Goal: Task Accomplishment & Management: Manage account settings

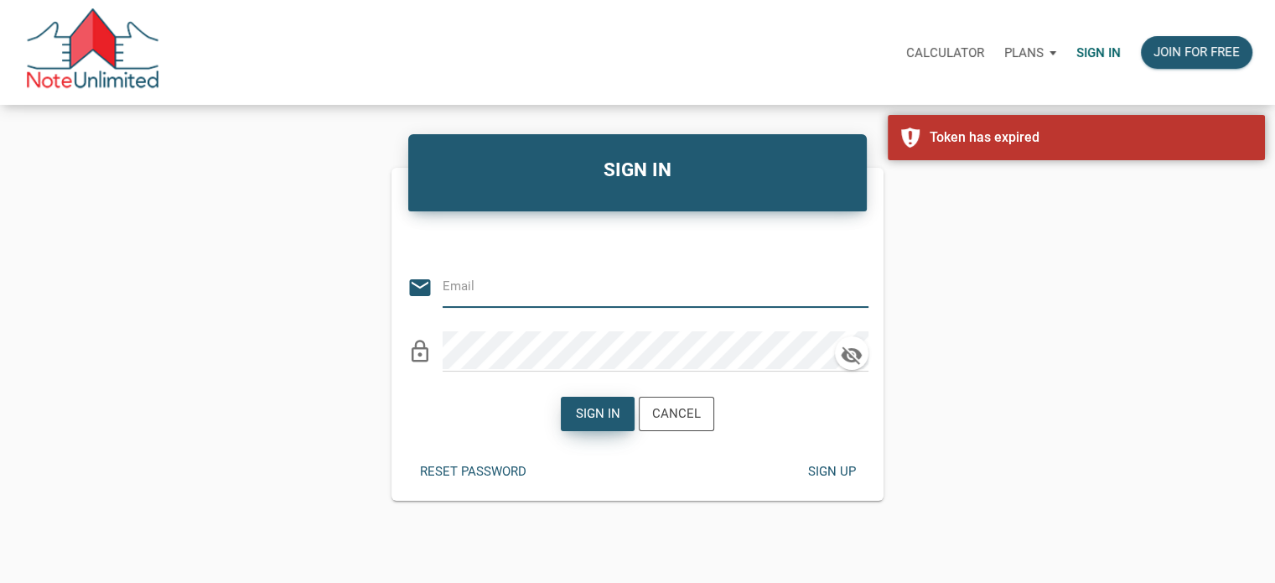
type input "[EMAIL_ADDRESS][DOMAIN_NAME]"
click at [590, 412] on div "Sign in" at bounding box center [598, 413] width 44 height 19
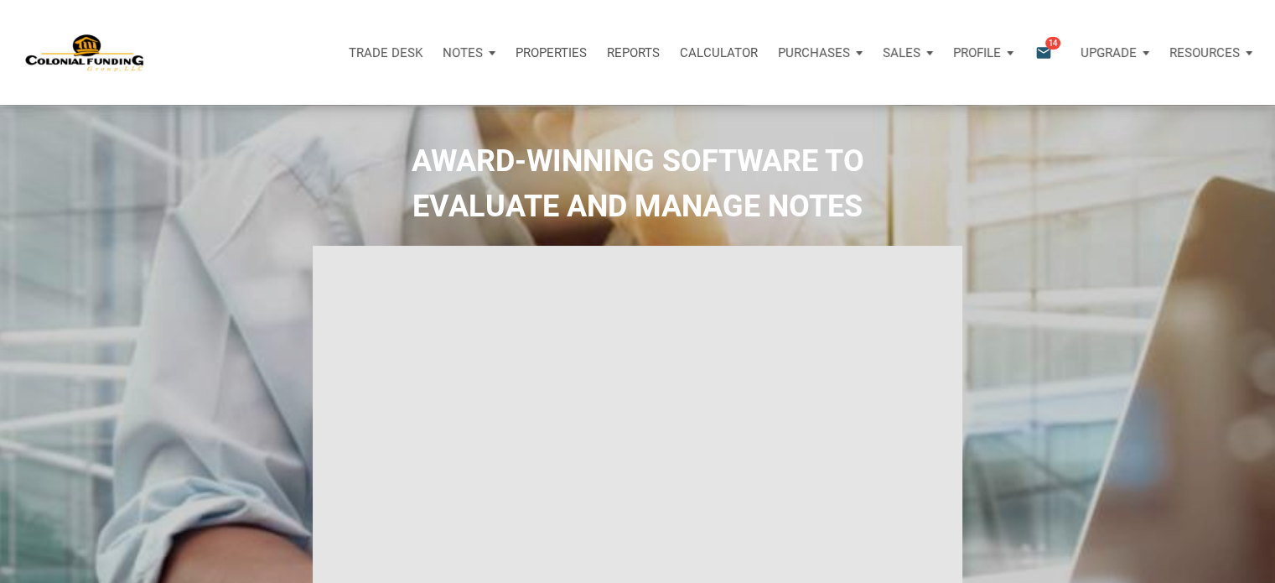
type input "Introduction to new features"
select select
click at [490, 51] on div "Notes" at bounding box center [469, 53] width 73 height 50
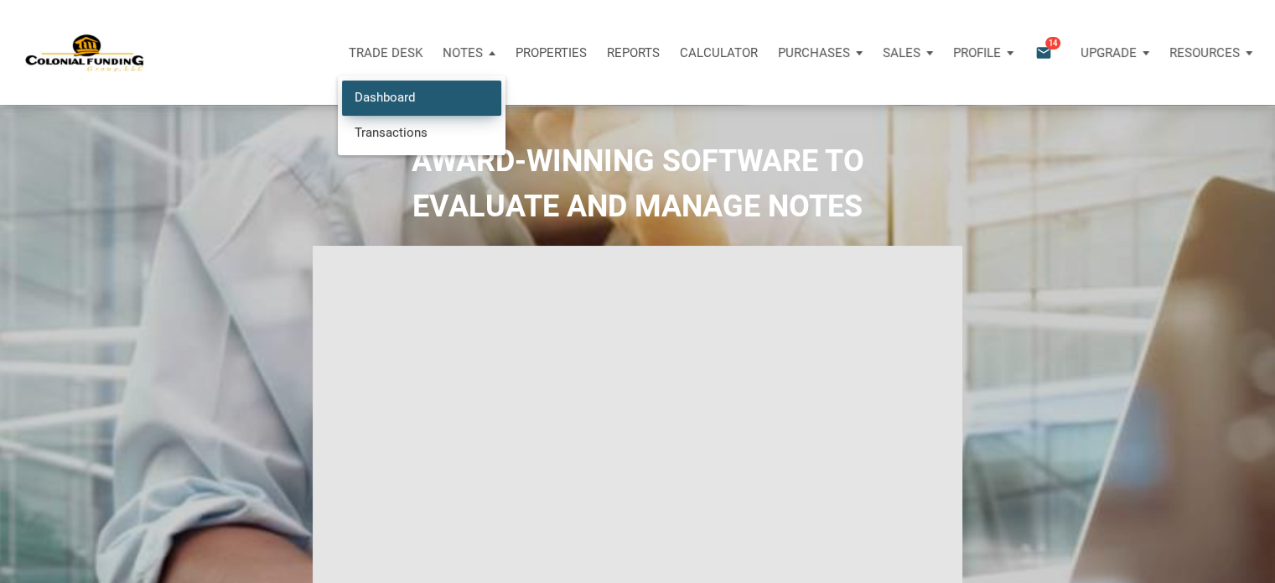
click at [402, 97] on link "Dashboard" at bounding box center [421, 97] width 159 height 34
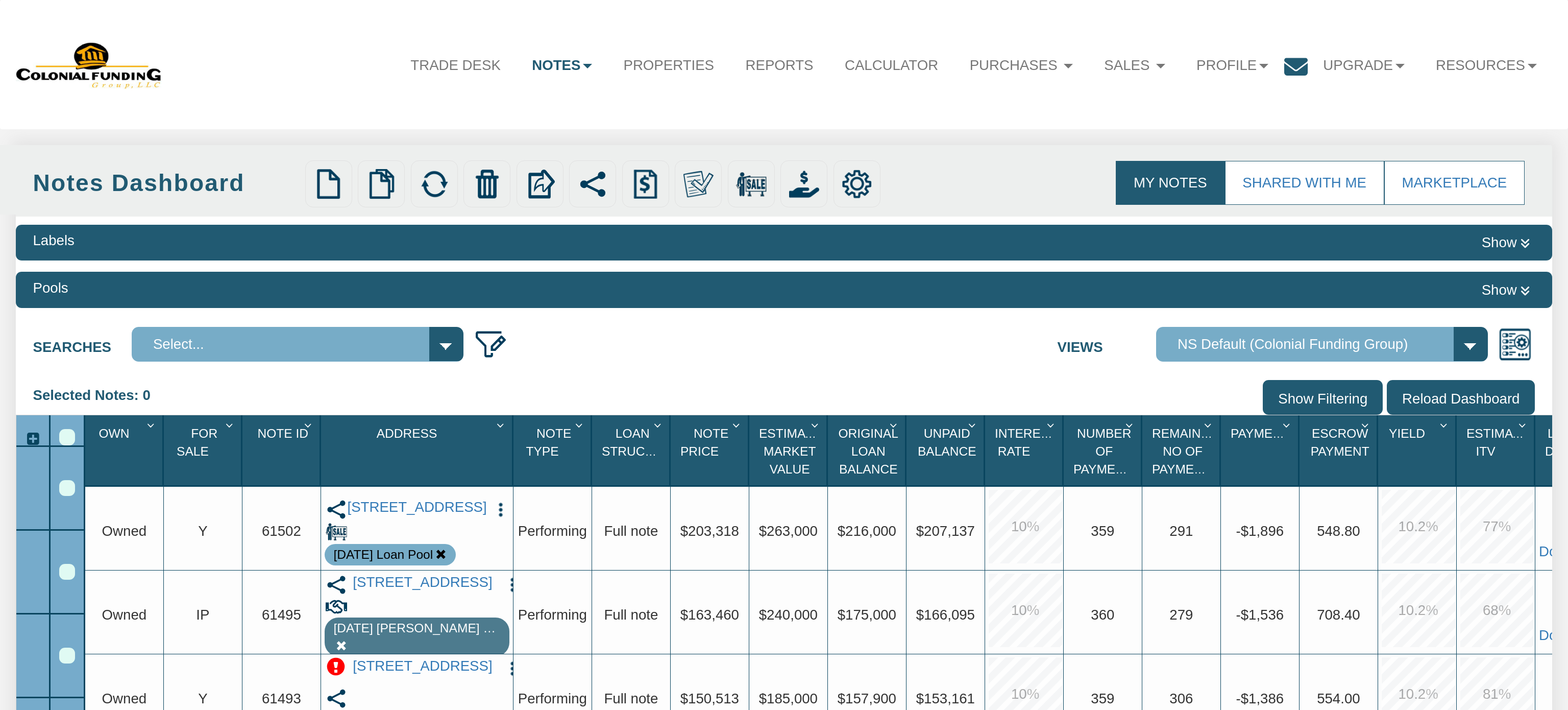
select select "316"
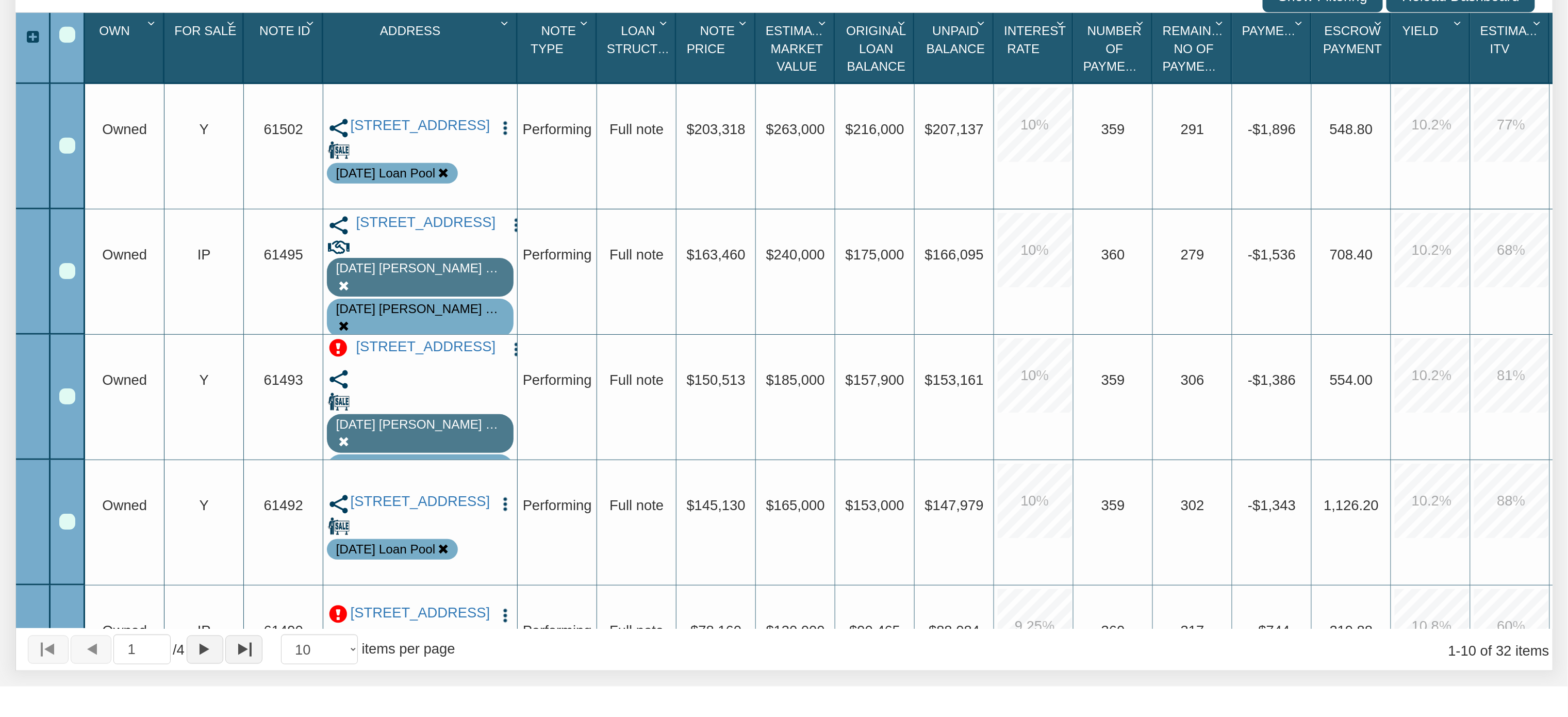
scroll to position [407, 0]
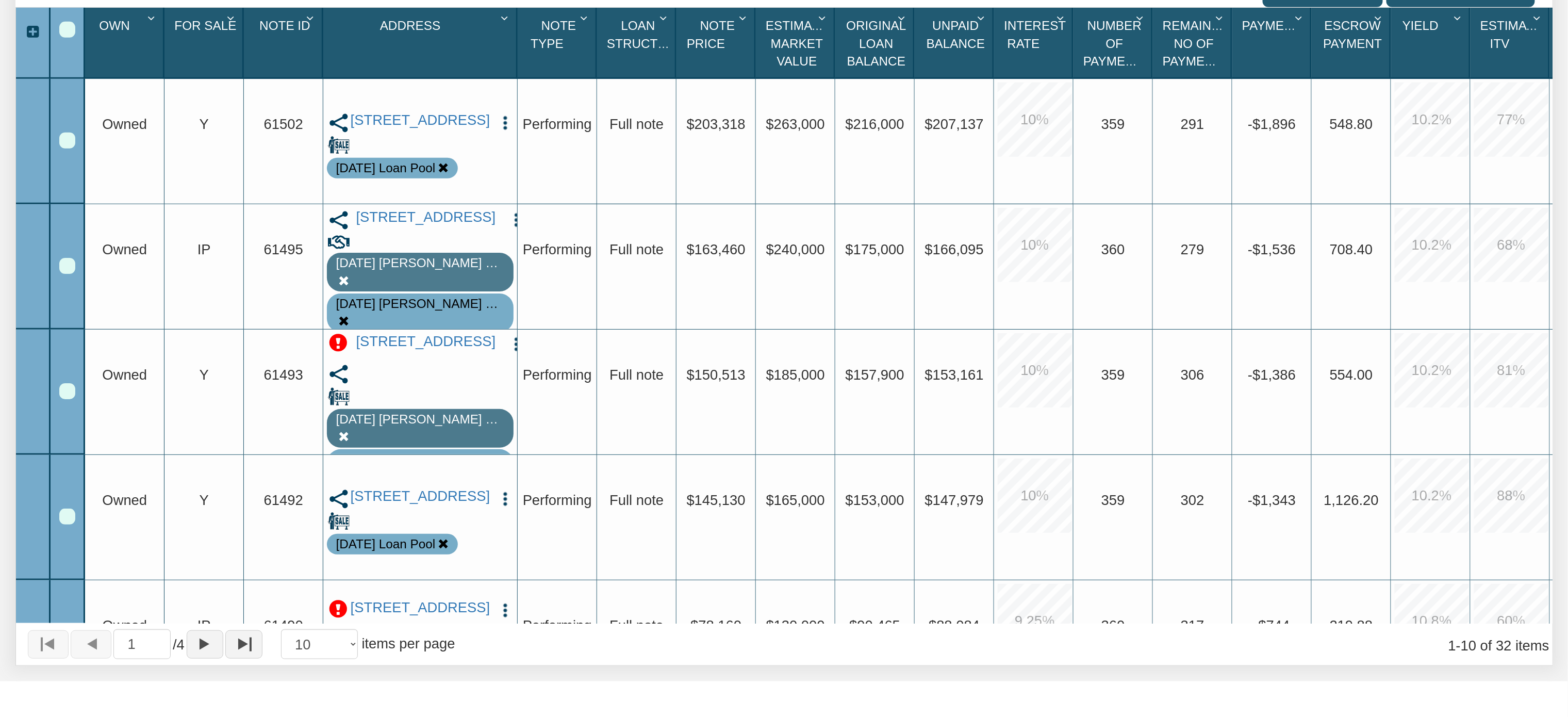
click at [506, 496] on img "button" at bounding box center [505, 499] width 17 height 17
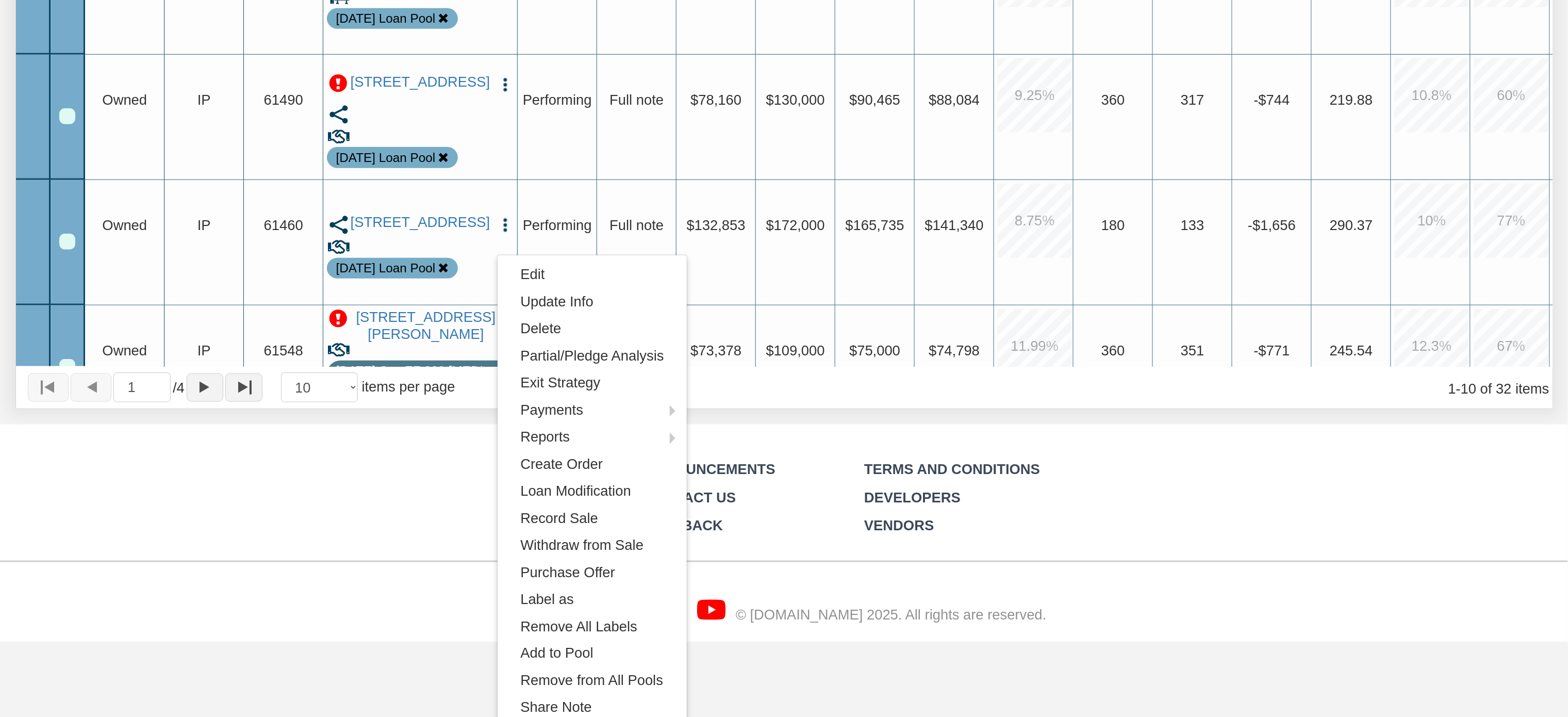
scroll to position [679, 0]
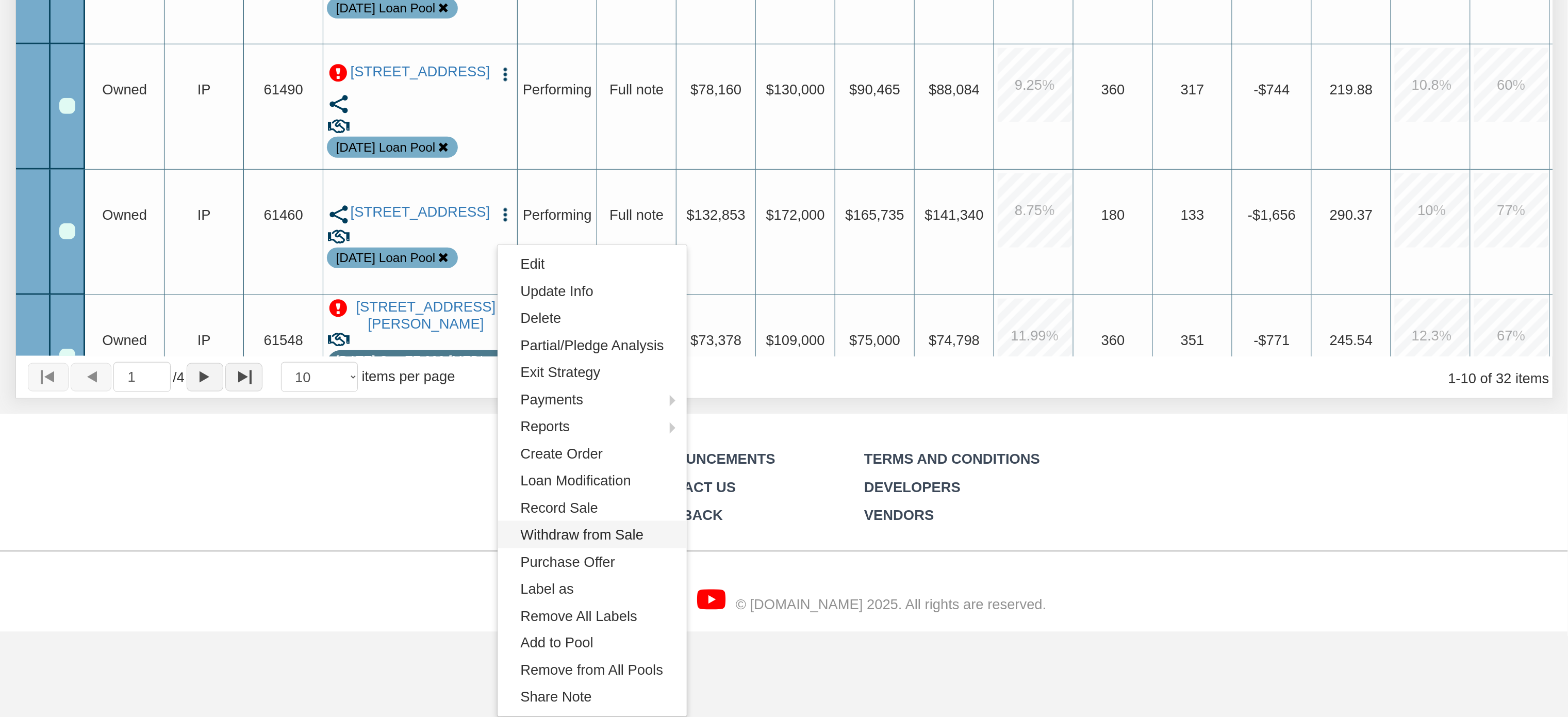
click at [611, 521] on link "Withdraw from Sale" at bounding box center [592, 534] width 189 height 27
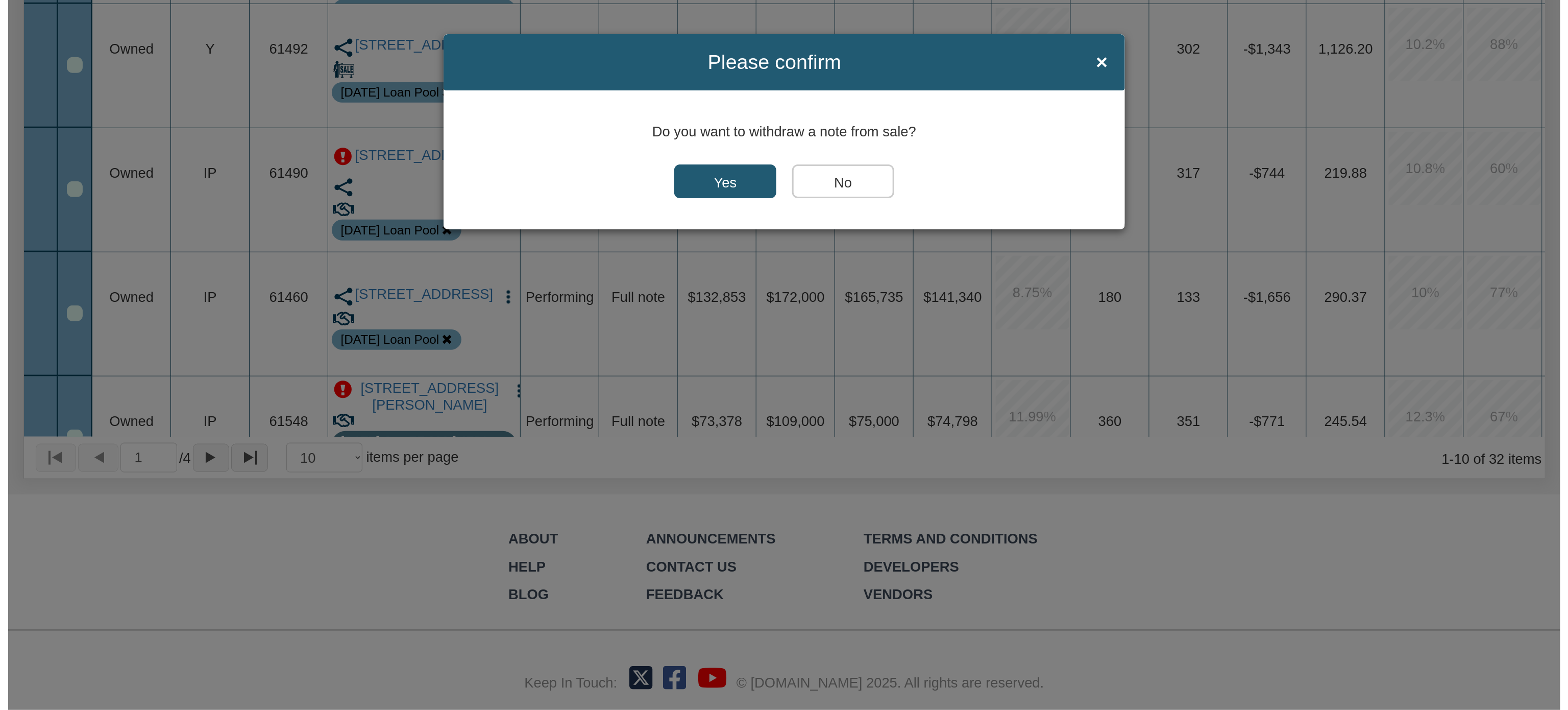
scroll to position [276, 0]
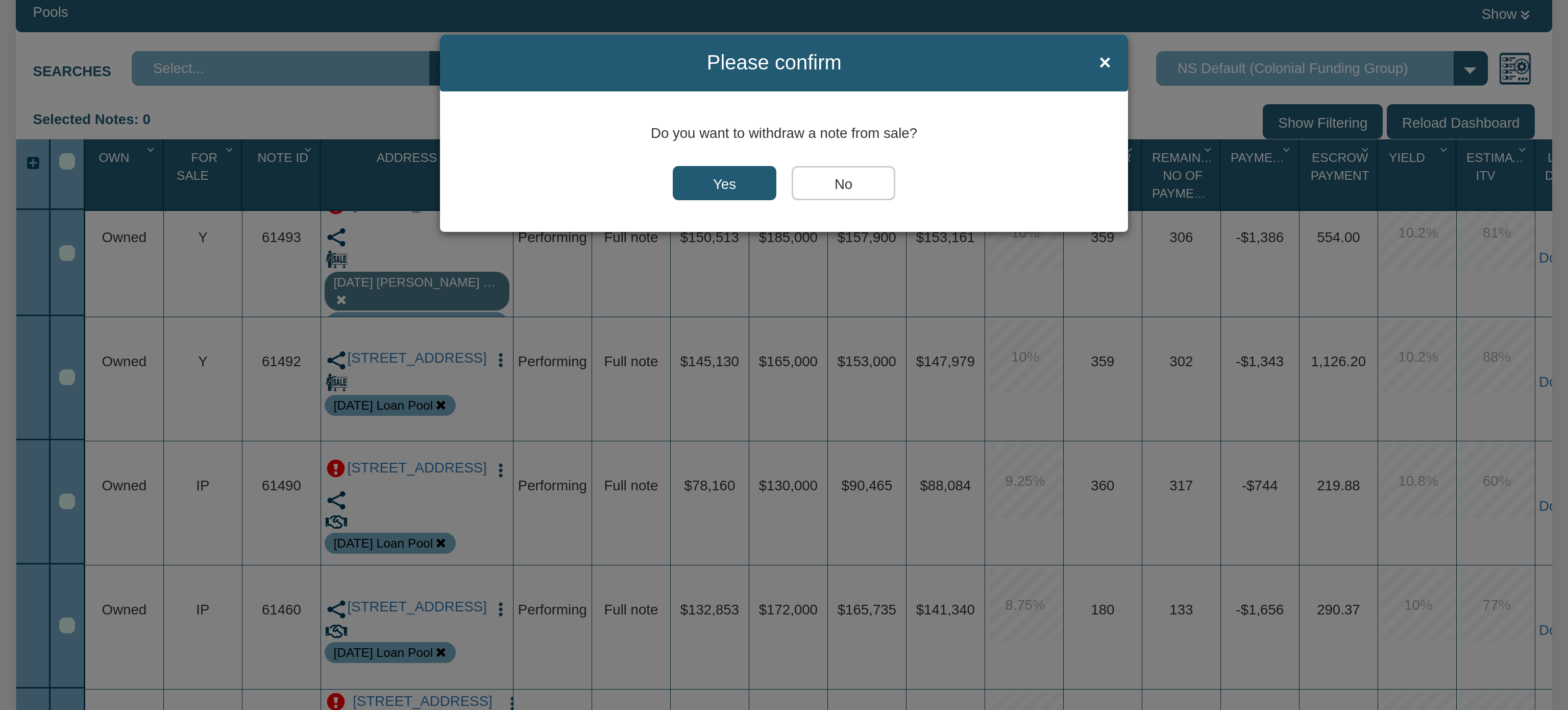
click at [741, 179] on input "Yes" at bounding box center [724, 183] width 103 height 35
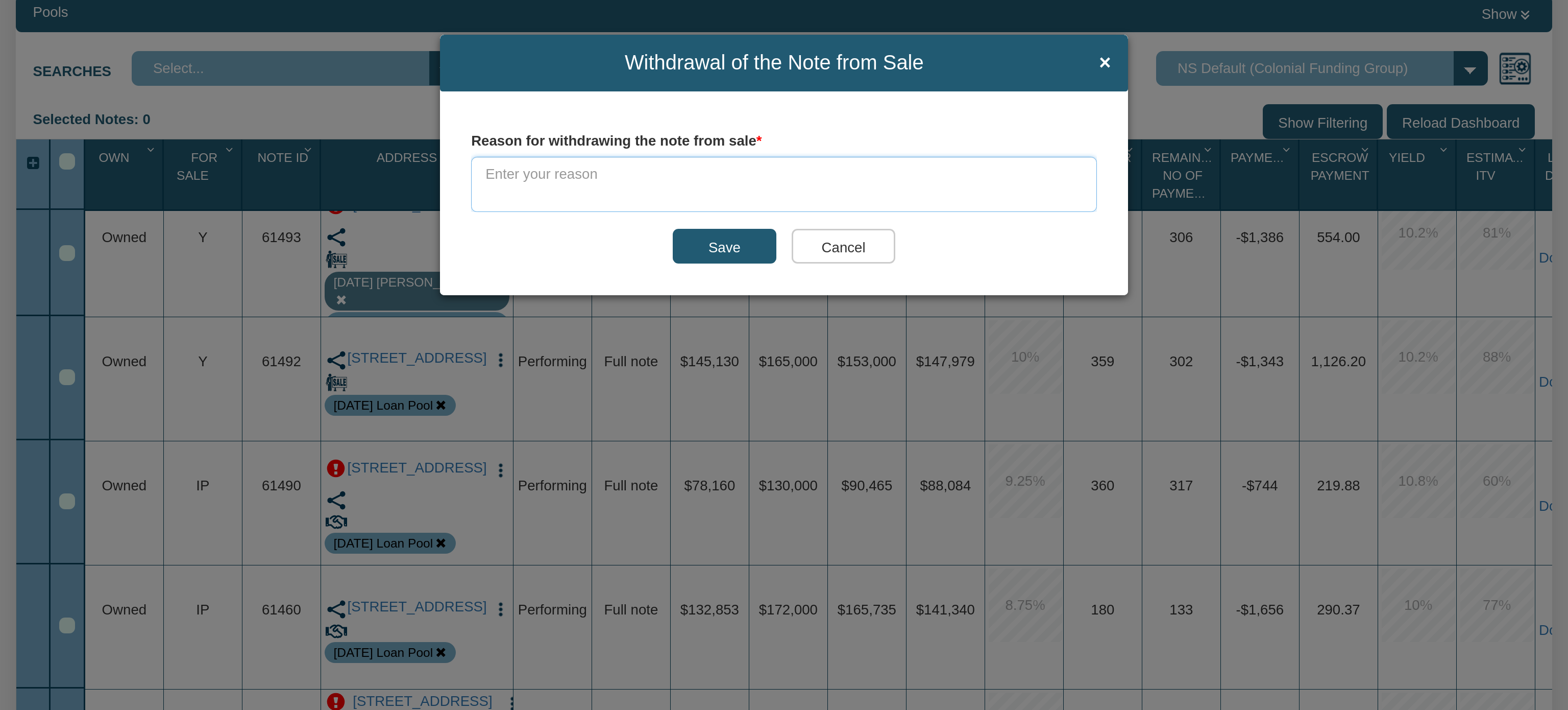
click at [716, 170] on textarea at bounding box center [784, 184] width 626 height 55
type textarea "Confirming sale price & down payment with Seller."
click at [732, 247] on input "Save" at bounding box center [724, 246] width 103 height 35
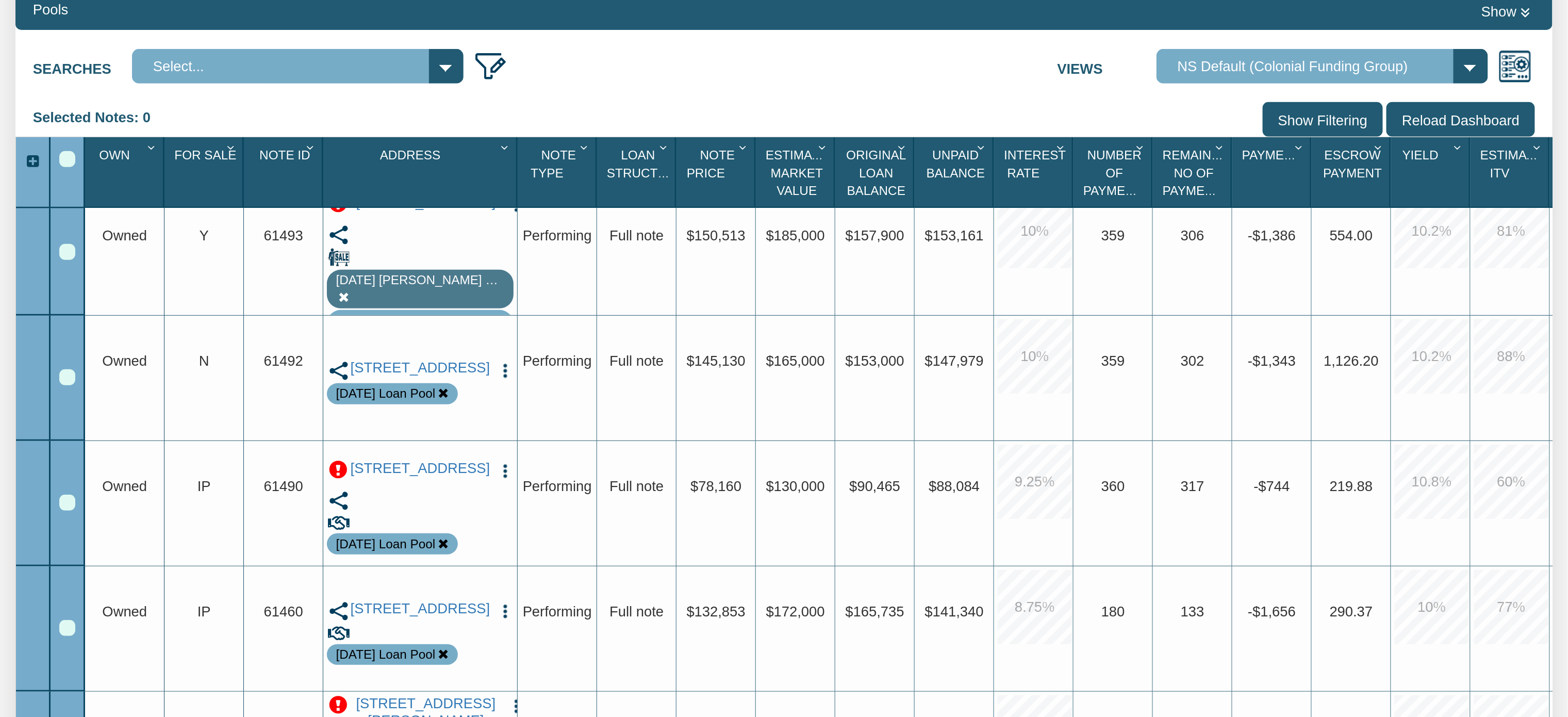
scroll to position [0, 0]
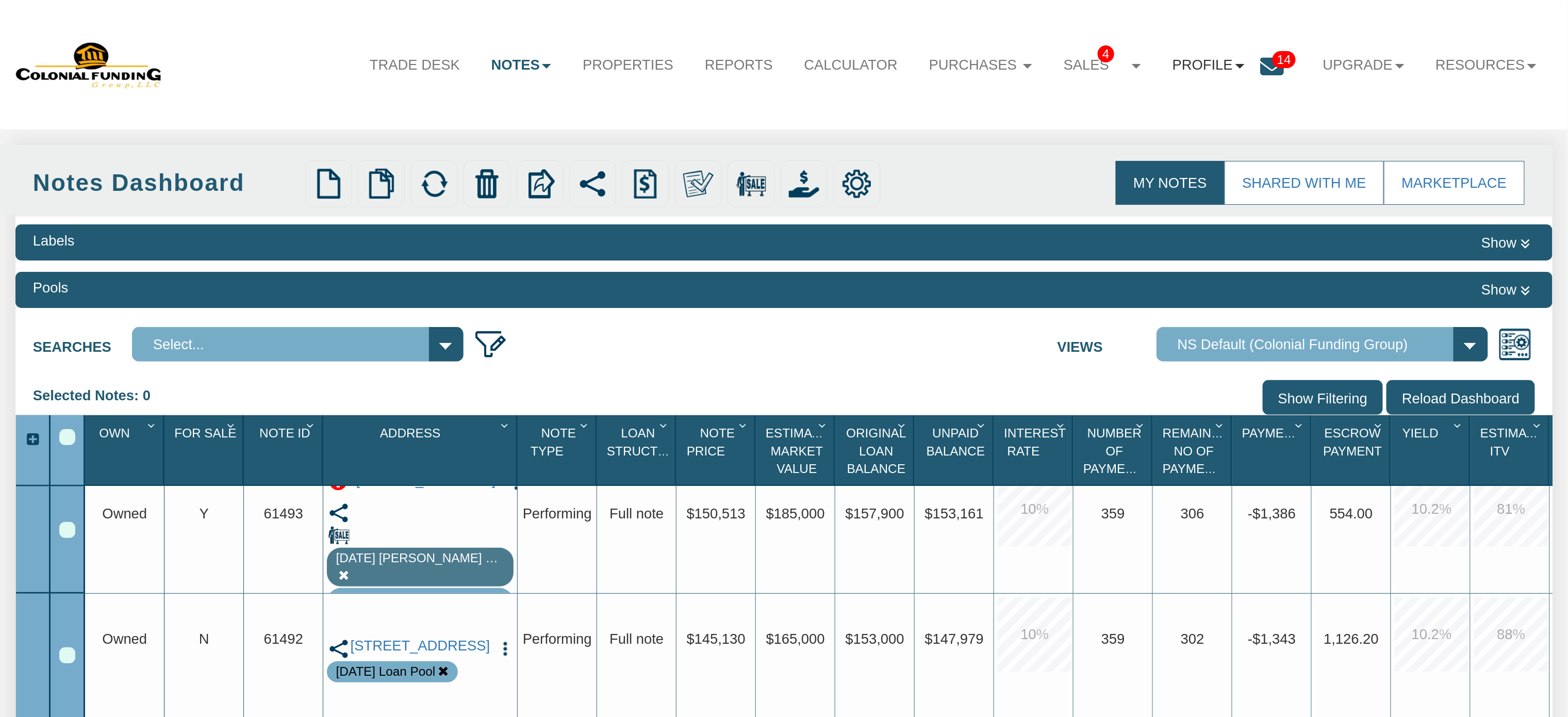
click at [1191, 60] on link "Profile" at bounding box center [1209, 65] width 103 height 42
click at [1161, 117] on link "Settings" at bounding box center [1215, 114] width 183 height 27
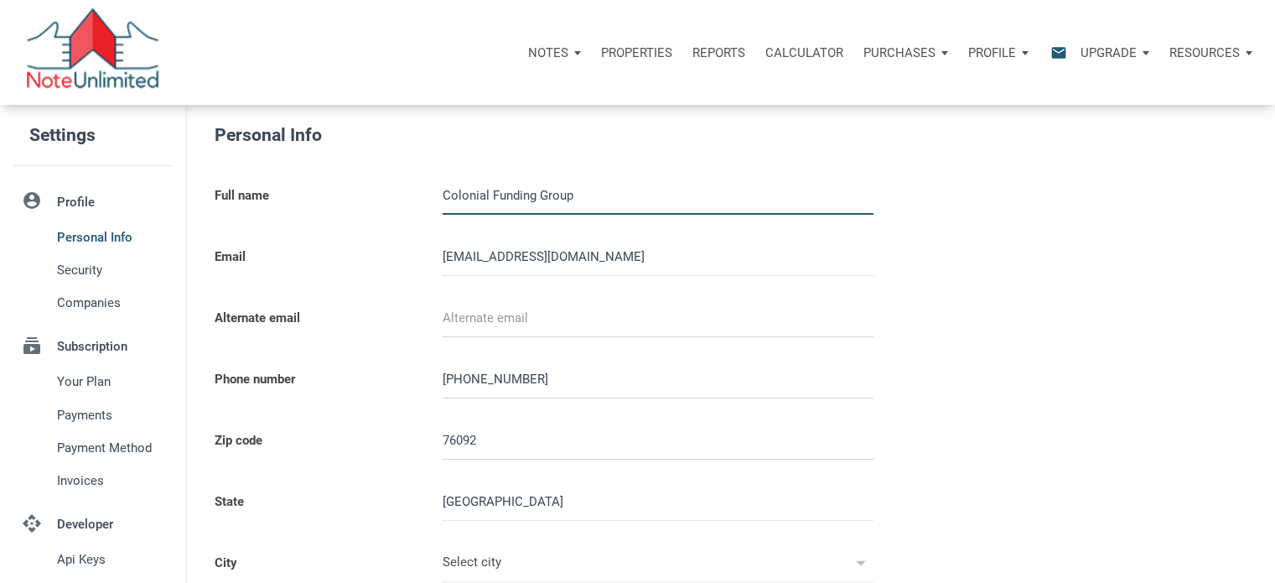
type input "SOUTHLAKE"
select select
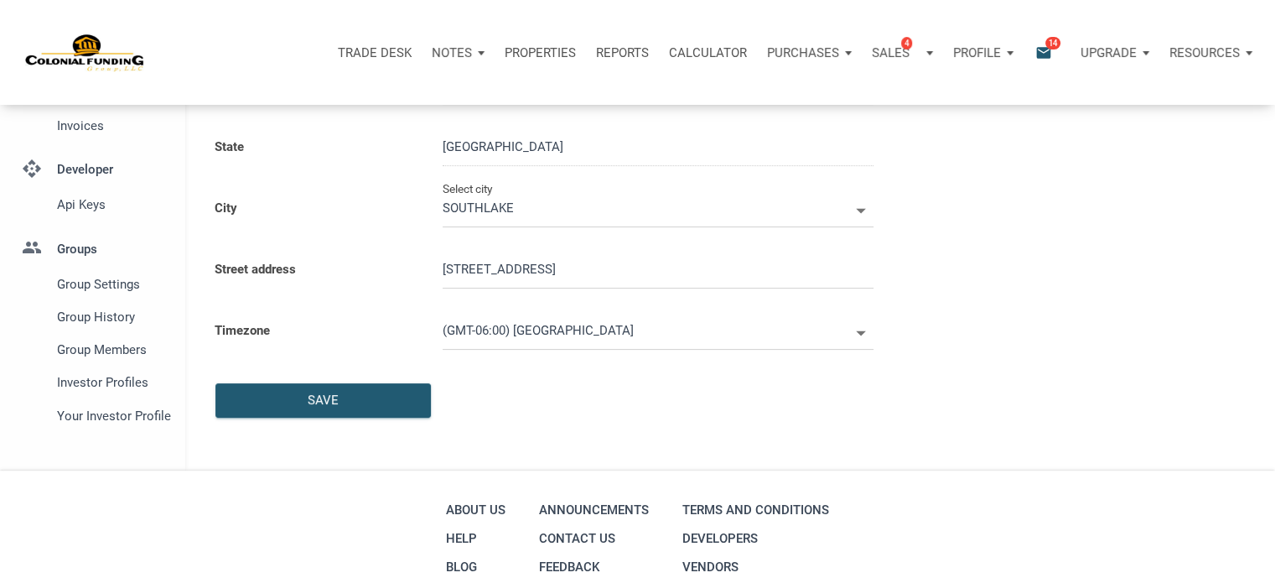
scroll to position [475, 0]
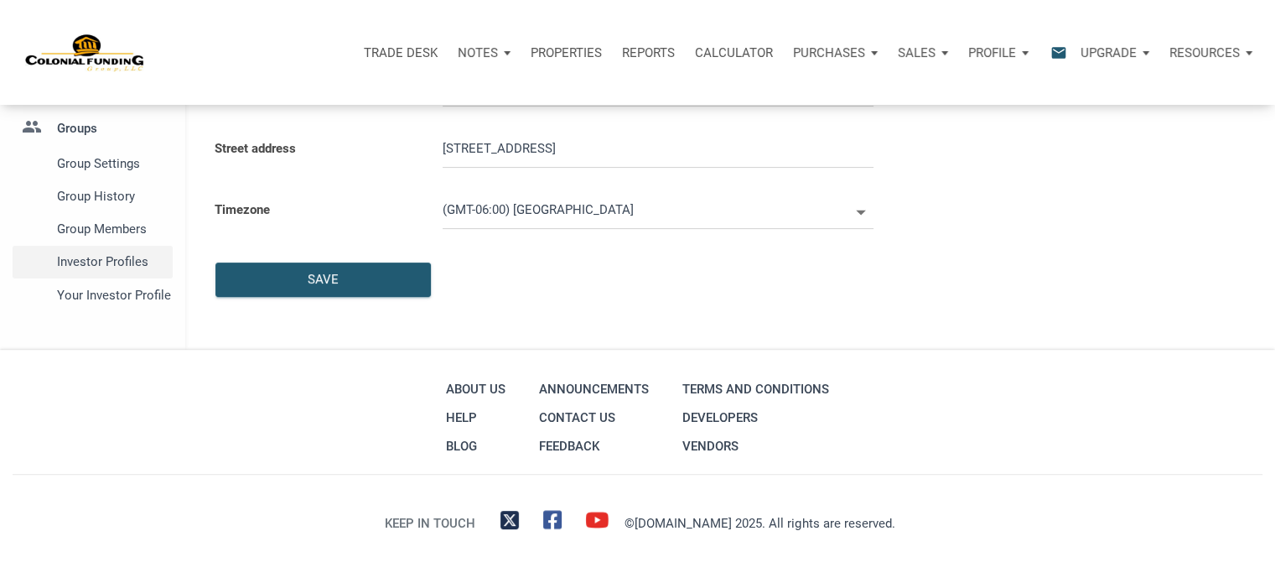
click at [99, 262] on span "Investor Profiles" at bounding box center [111, 262] width 109 height 20
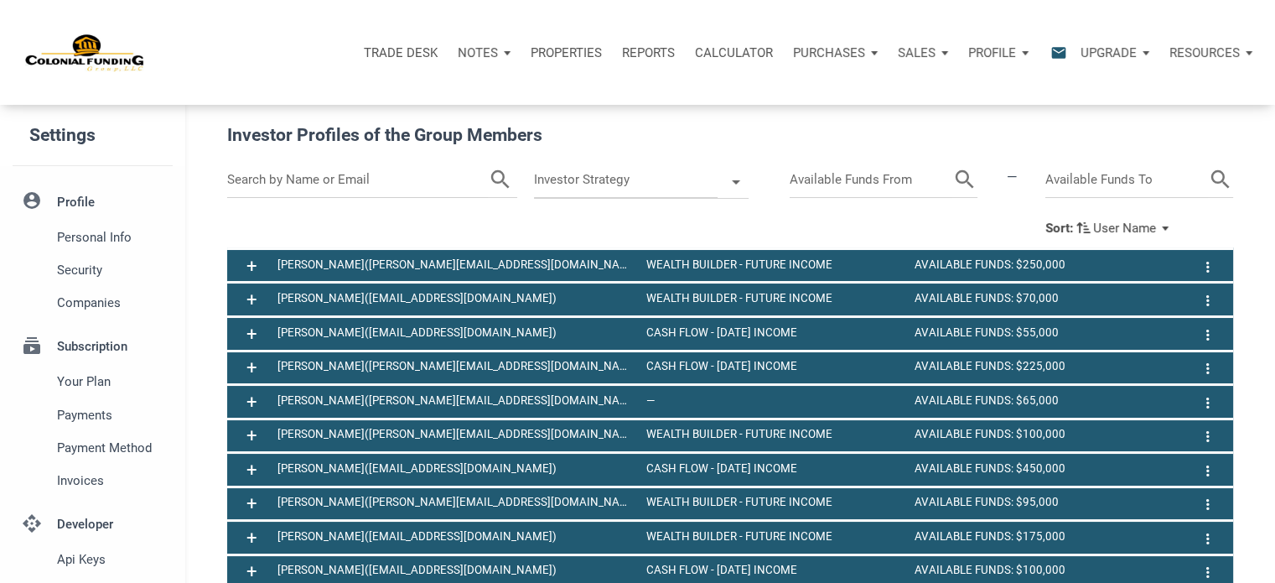
click at [252, 175] on input "text" at bounding box center [358, 180] width 262 height 36
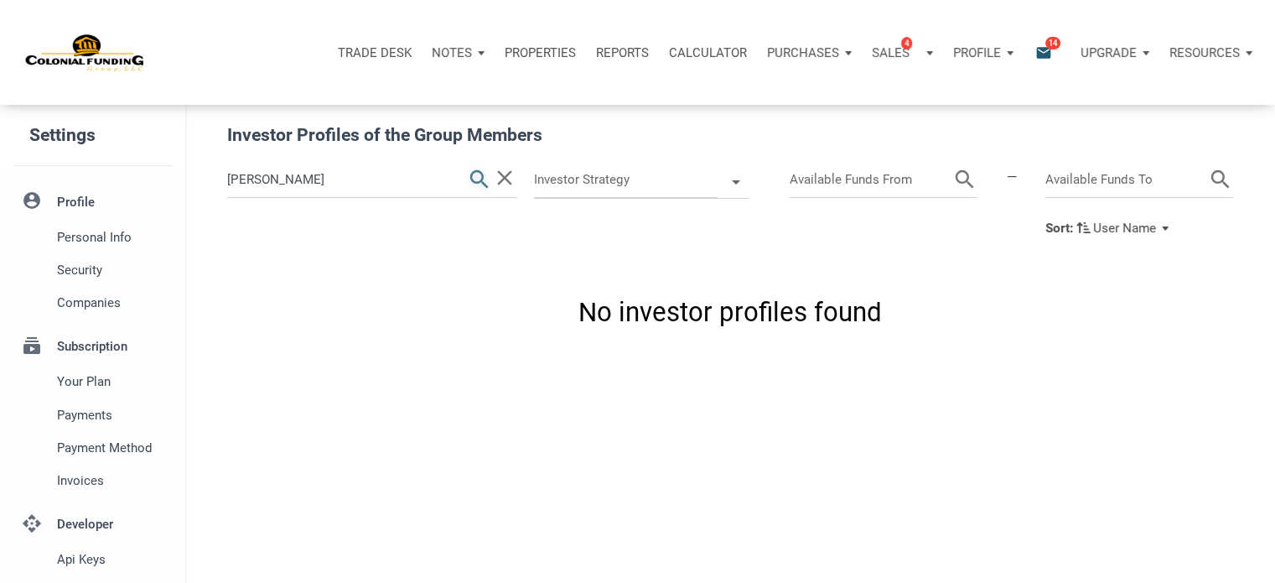
click at [480, 178] on icon "search" at bounding box center [479, 180] width 25 height 36
drag, startPoint x: 368, startPoint y: 176, endPoint x: 147, endPoint y: 147, distance: 223.3
click at [147, 147] on div "Settings account_circle Profile Personal Info Security Companies subscriptions …" at bounding box center [637, 446] width 1275 height 682
type input "bonner"
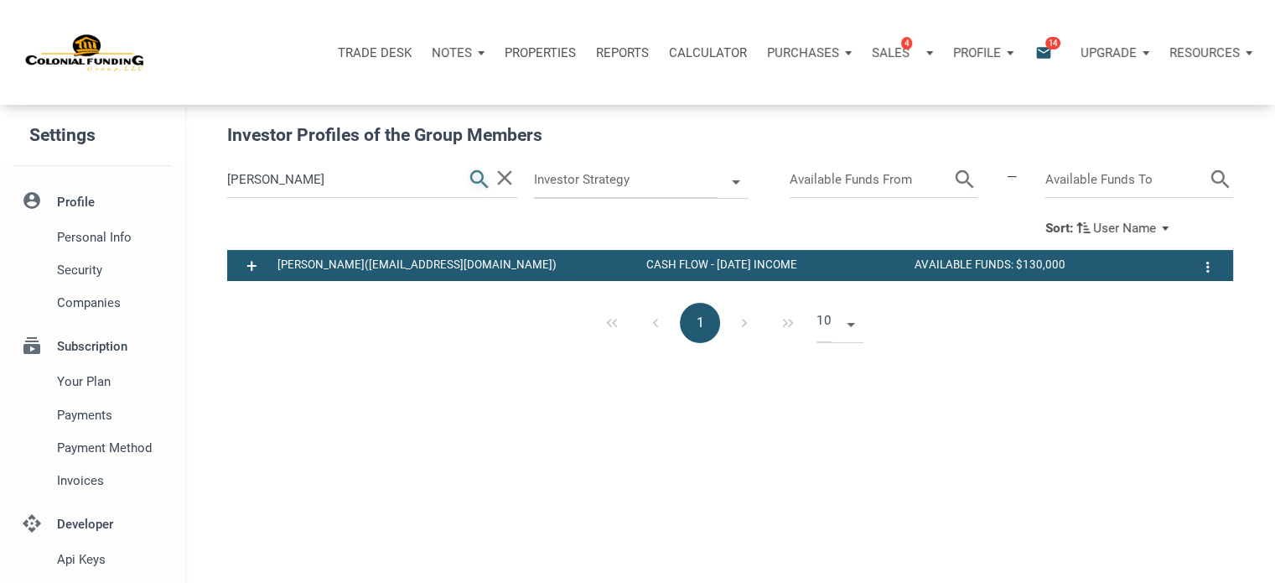
click at [480, 179] on icon "search" at bounding box center [479, 180] width 25 height 36
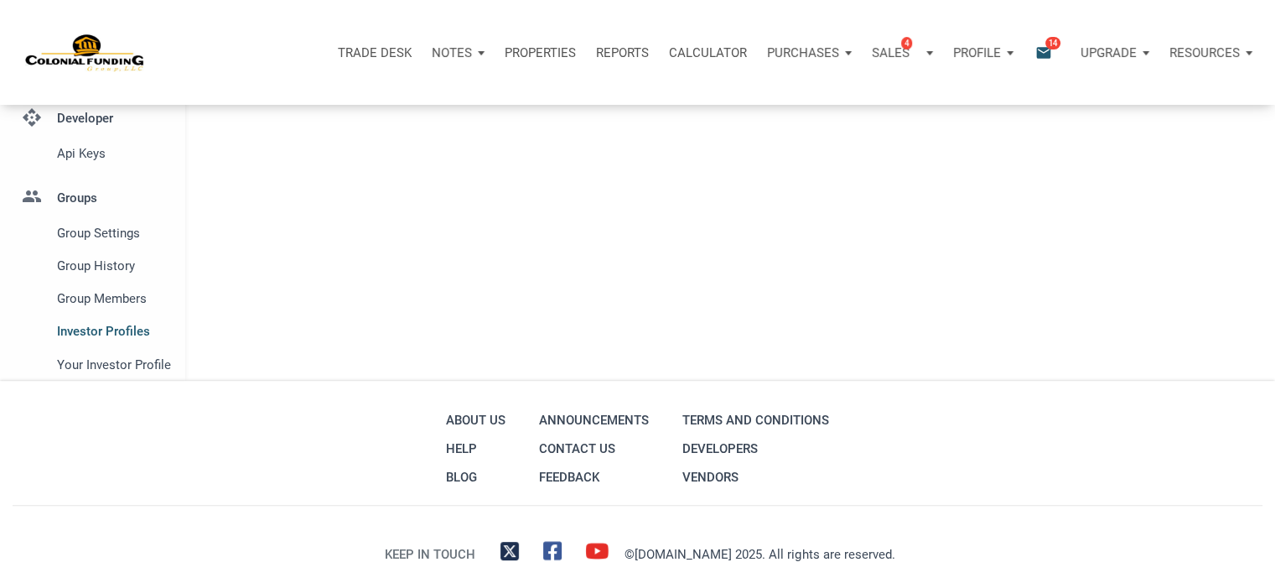
scroll to position [439, 0]
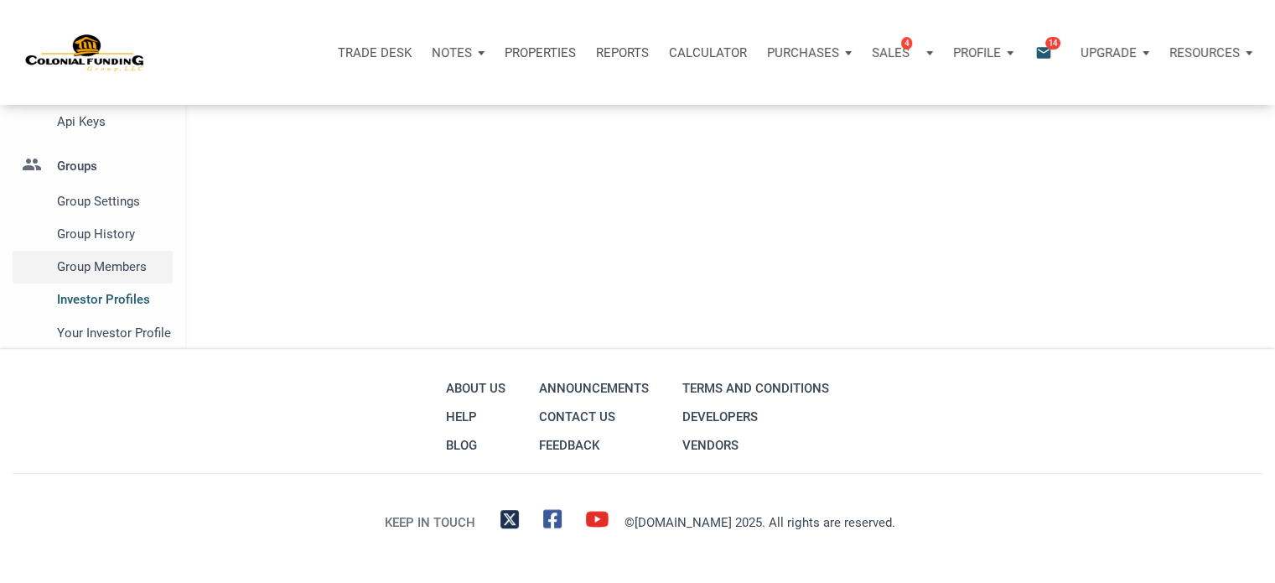
click at [112, 264] on span "Group Members" at bounding box center [111, 267] width 109 height 20
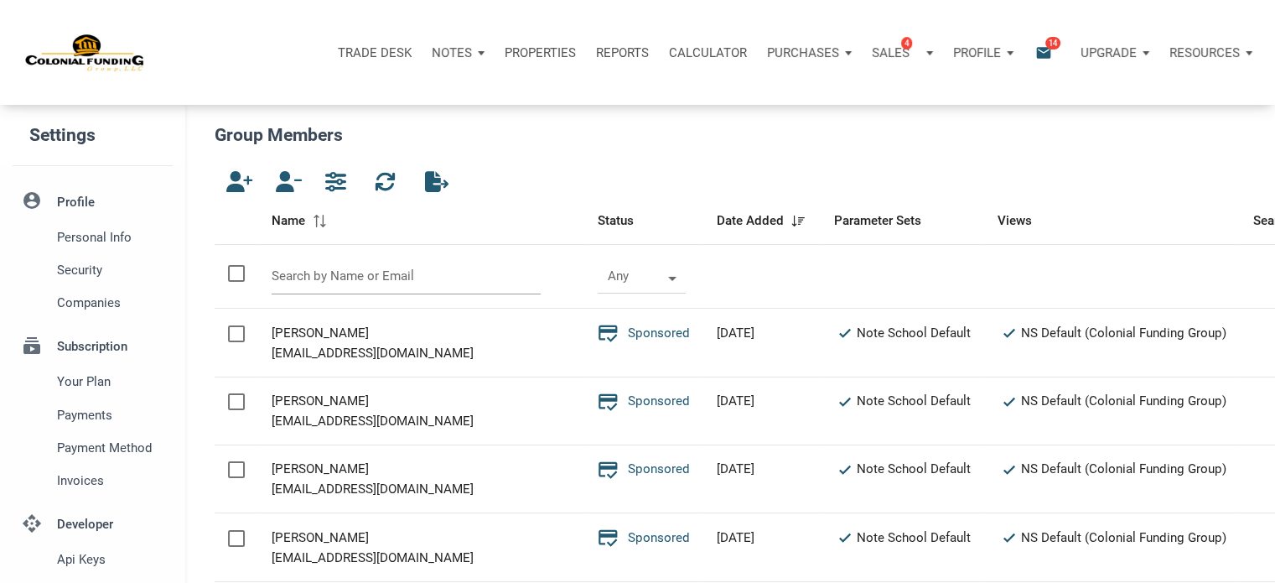
click at [325, 277] on input "text" at bounding box center [406, 276] width 269 height 36
click at [335, 274] on input "text" at bounding box center [406, 276] width 269 height 36
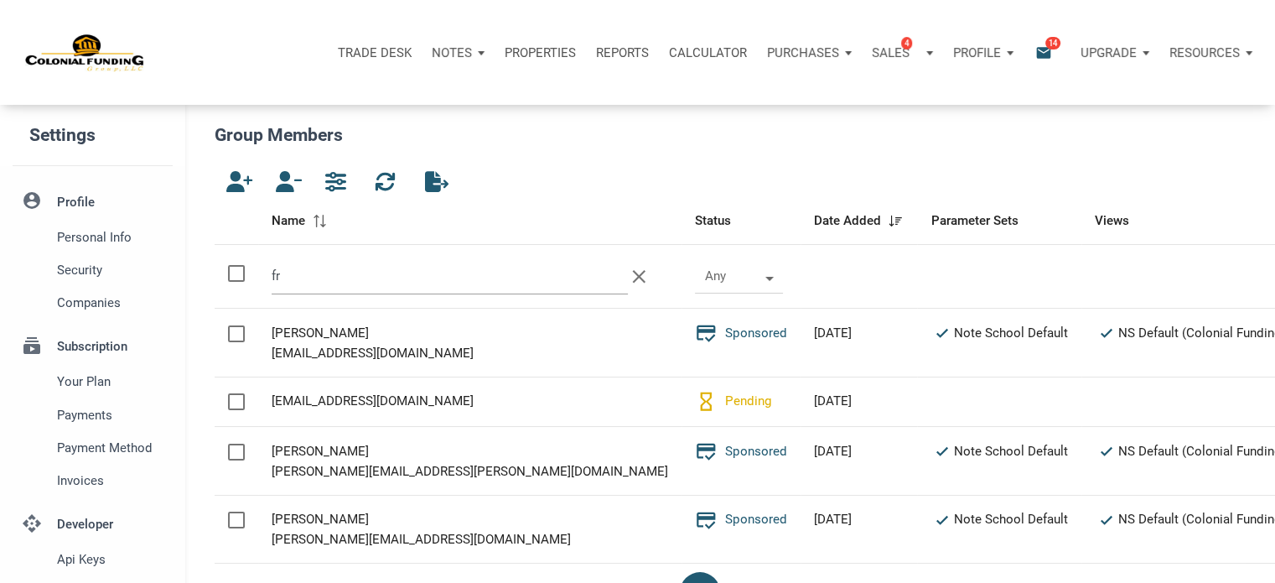
type input "f"
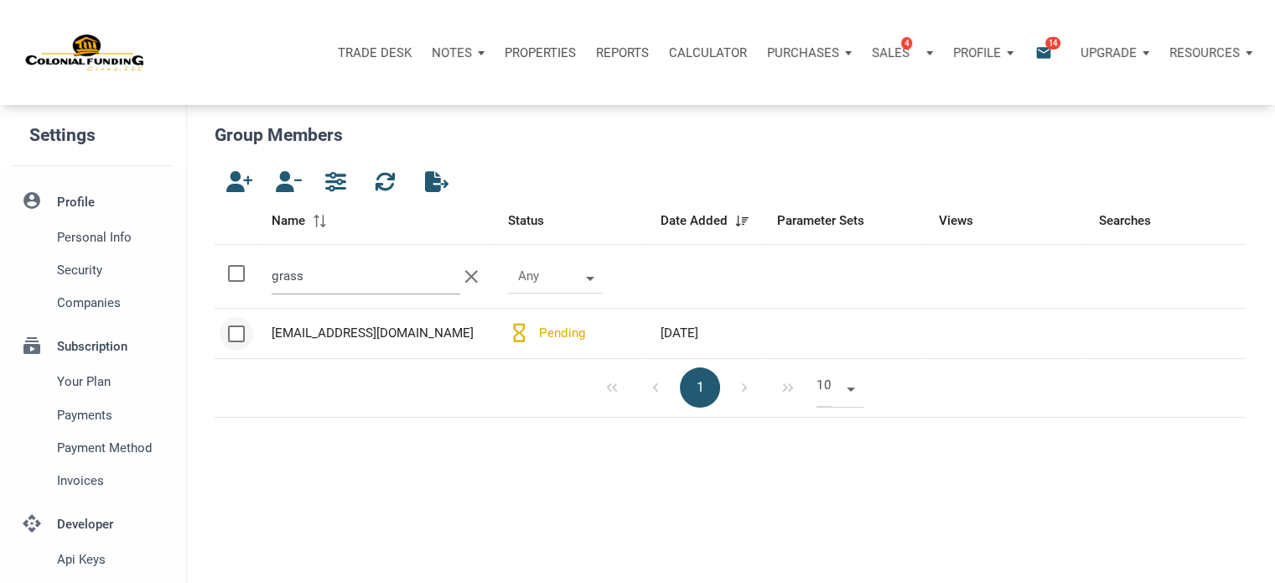
type input "grass"
click at [231, 331] on div at bounding box center [236, 333] width 17 height 17
checkbox input "true"
drag, startPoint x: 423, startPoint y: 335, endPoint x: 273, endPoint y: 341, distance: 149.4
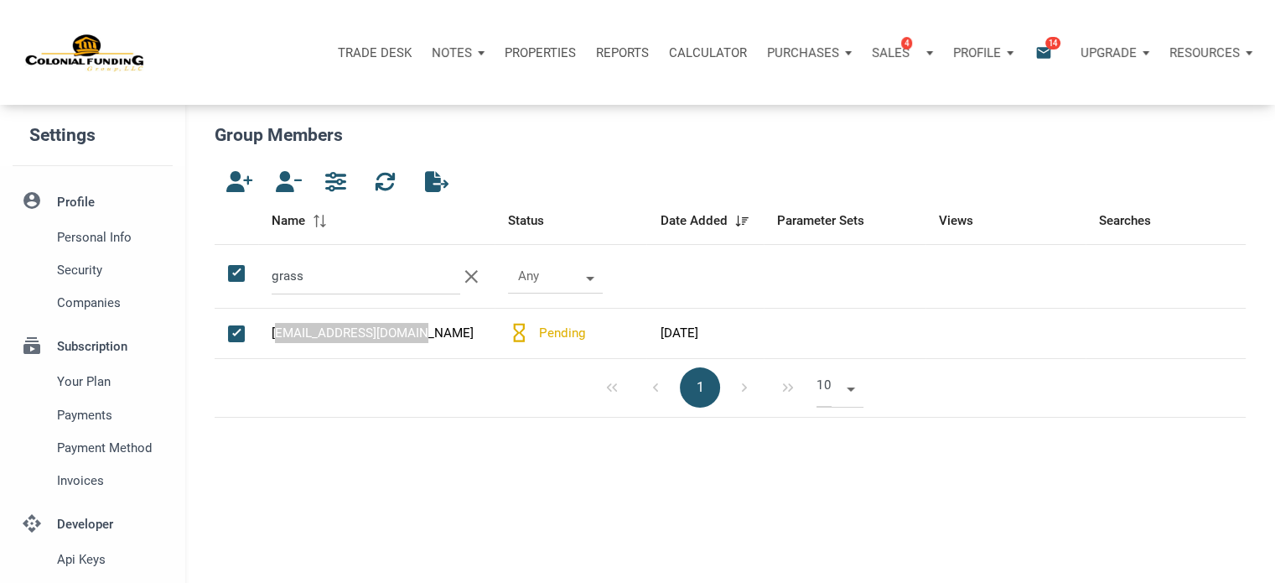
click at [273, 341] on div "grasstocash@yahoo.com" at bounding box center [377, 333] width 210 height 20
copy div "grasstocash@yahoo.com"
click at [355, 392] on div "1 10" at bounding box center [730, 388] width 1031 height 59
click at [283, 181] on icon "button" at bounding box center [285, 181] width 20 height 21
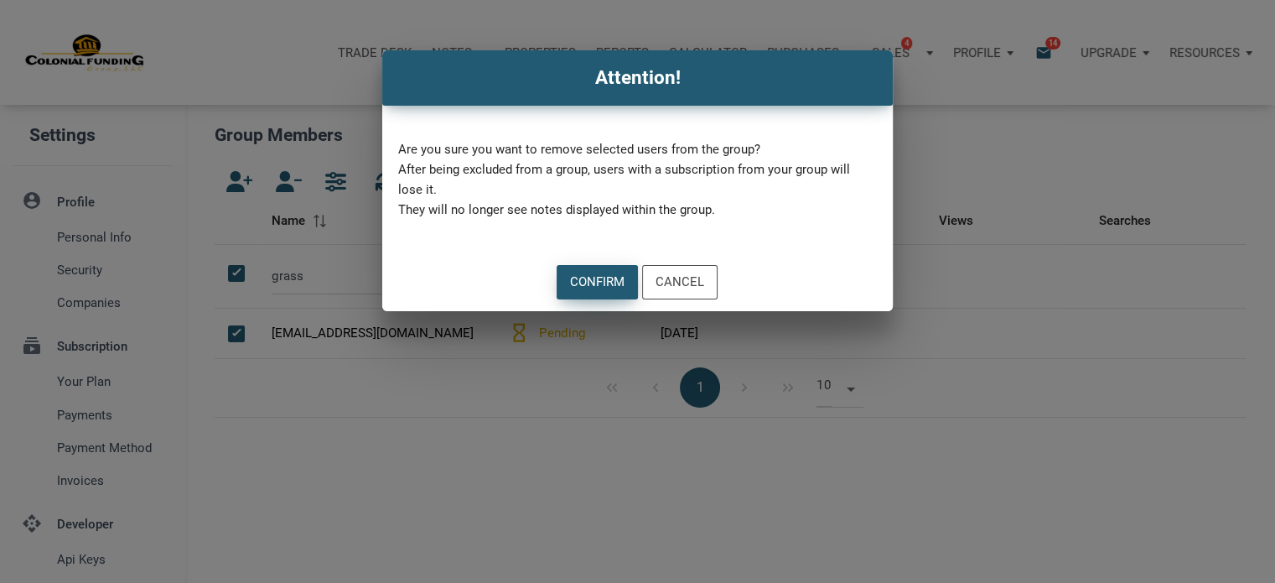
click at [590, 284] on div "Confirm" at bounding box center [597, 282] width 55 height 19
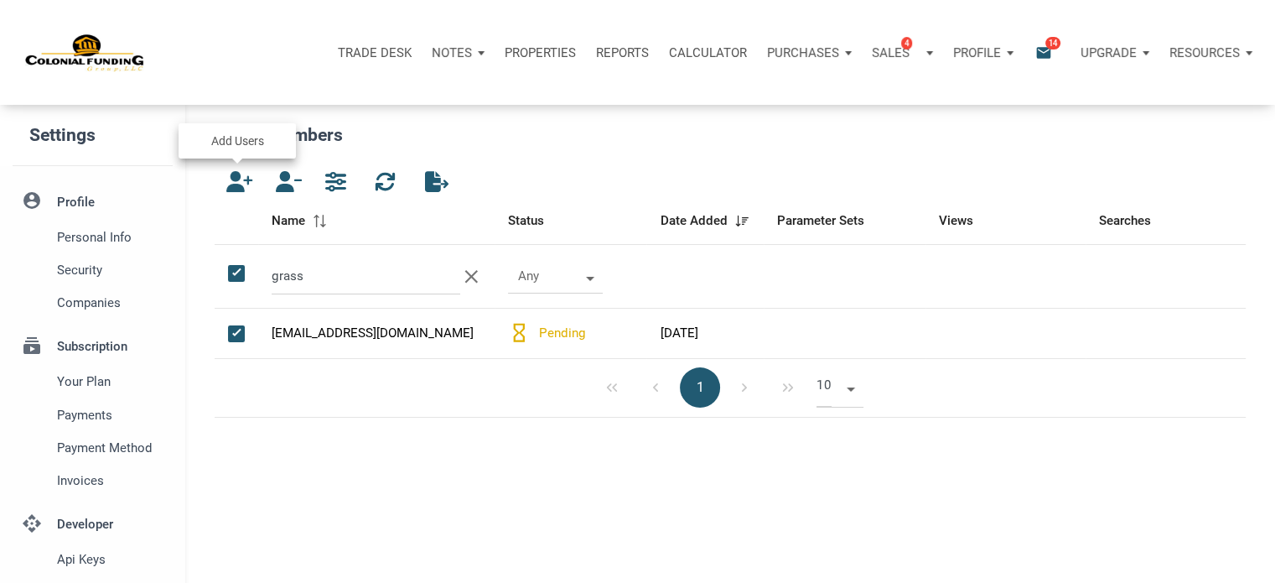
click at [234, 178] on icon "button" at bounding box center [236, 181] width 20 height 21
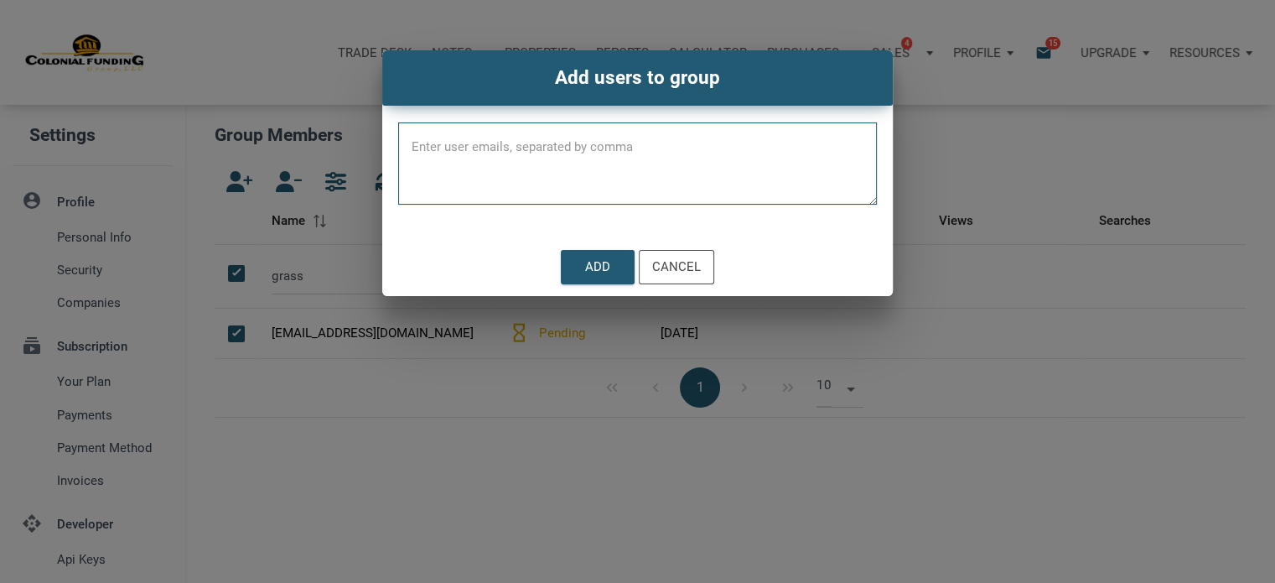
click at [413, 143] on textarea at bounding box center [637, 168] width 479 height 71
paste textarea "grasstocash@yahoo.com"
type textarea "grasstocash@yahoo.com"
click at [597, 263] on div "Add" at bounding box center [597, 266] width 25 height 19
